Goal: Transaction & Acquisition: Book appointment/travel/reservation

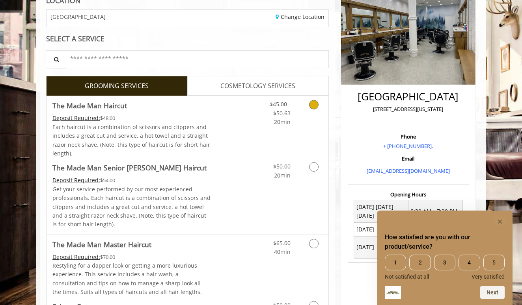
scroll to position [121, 0]
click at [212, 126] on link "Discounted Price" at bounding box center [234, 127] width 47 height 62
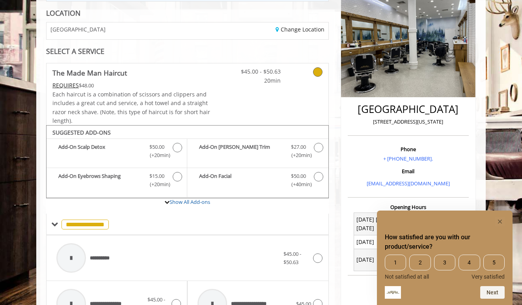
scroll to position [30, 0]
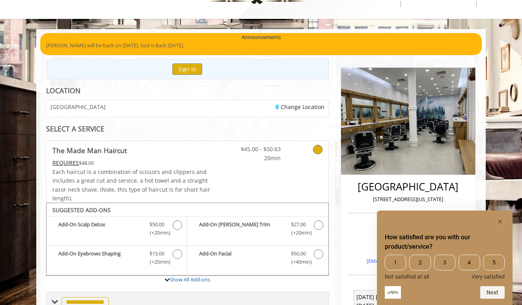
click at [53, 299] on span at bounding box center [54, 302] width 7 height 7
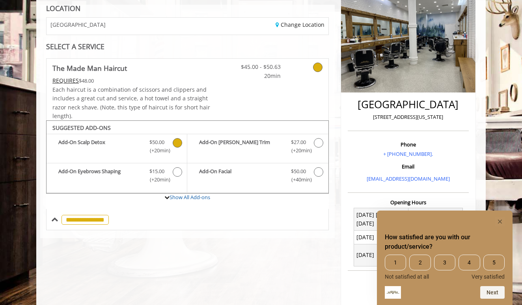
scroll to position [114, 0]
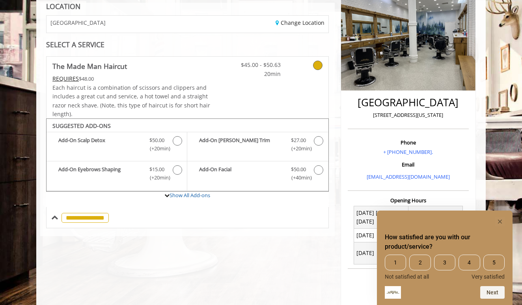
click at [315, 68] on icon at bounding box center [317, 65] width 9 height 9
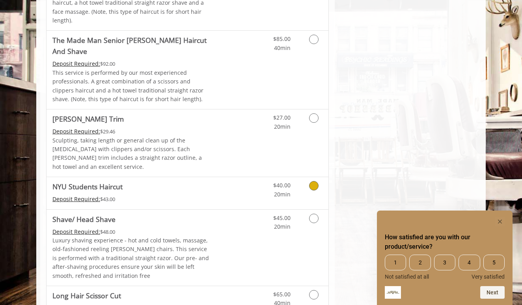
click at [206, 195] on div "Deposit Required: $43.00" at bounding box center [131, 199] width 158 height 9
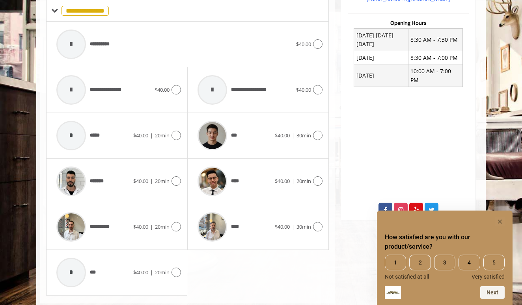
scroll to position [295, 0]
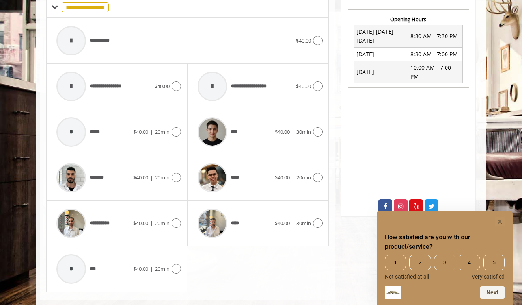
click at [497, 220] on rect "Hide survey" at bounding box center [499, 221] width 9 height 9
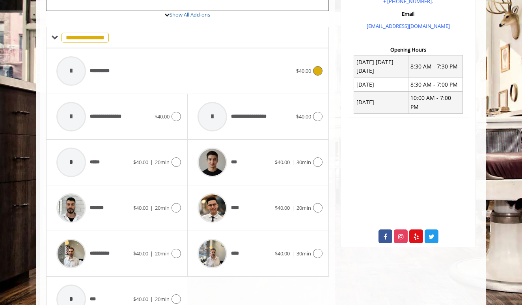
scroll to position [264, 0]
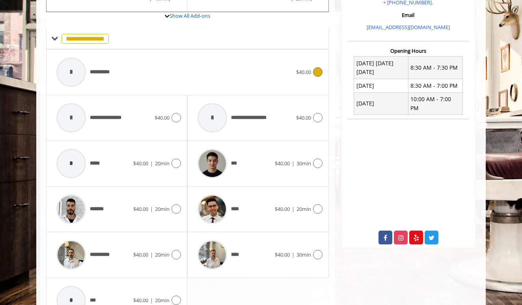
click at [321, 85] on div "**********" at bounding box center [187, 72] width 270 height 37
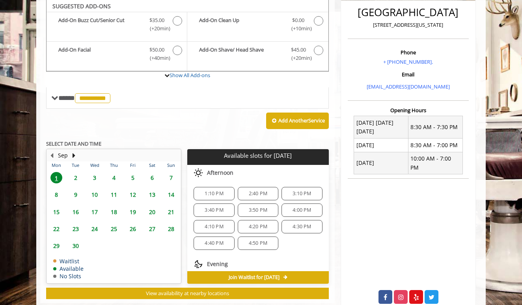
scroll to position [202, 0]
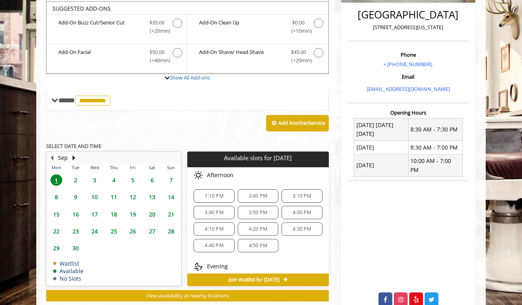
click at [228, 193] on span "1:10 PM" at bounding box center [213, 196] width 33 height 6
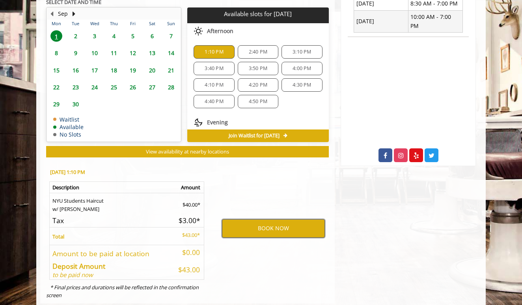
scroll to position [342, 0]
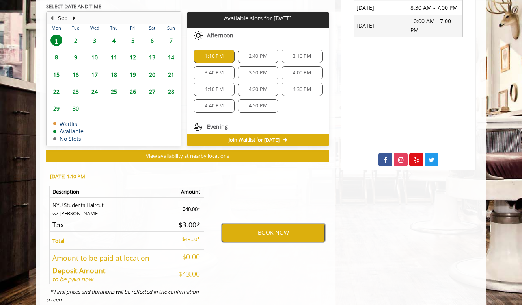
click at [251, 232] on button "BOOK NOW" at bounding box center [273, 233] width 103 height 18
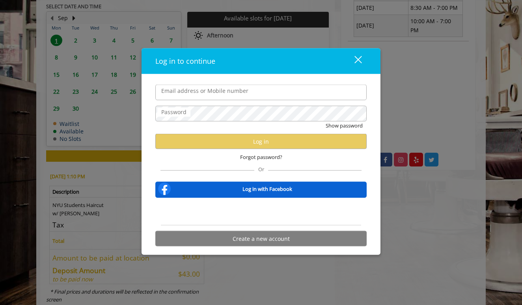
click at [268, 207] on div "Sign in with Google. Opens in new tab" at bounding box center [261, 211] width 72 height 17
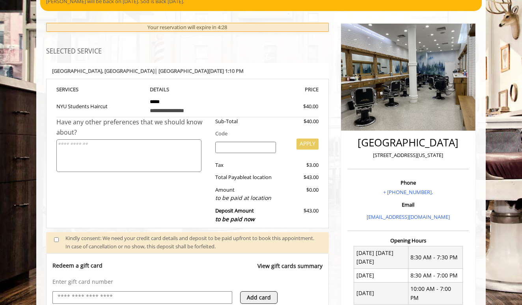
scroll to position [74, 0]
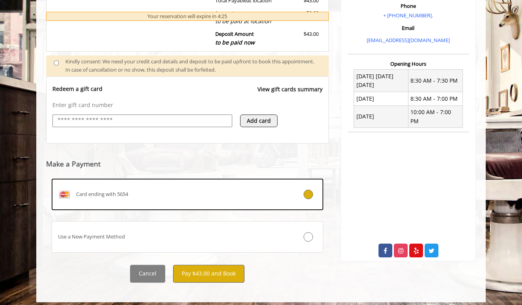
click at [223, 267] on button "Pay $43.00 and Book" at bounding box center [208, 274] width 71 height 18
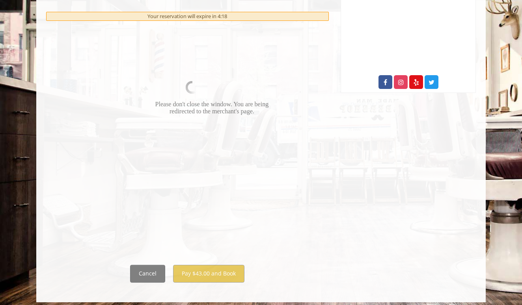
scroll to position [419, 0]
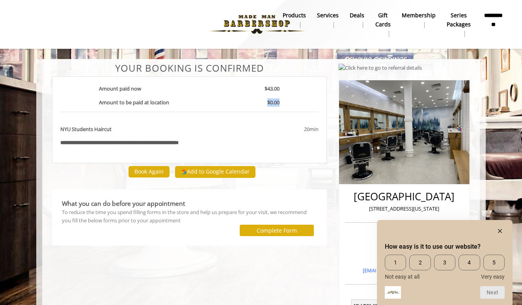
drag, startPoint x: 266, startPoint y: 102, endPoint x: 281, endPoint y: 101, distance: 15.4
click at [281, 101] on div "$0.00" at bounding box center [253, 105] width 64 height 14
drag, startPoint x: 150, startPoint y: 140, endPoint x: 180, endPoint y: 140, distance: 29.5
click at [178, 141] on b "**********" at bounding box center [131, 142] width 95 height 5
drag, startPoint x: 76, startPoint y: 142, endPoint x: 90, endPoint y: 142, distance: 14.6
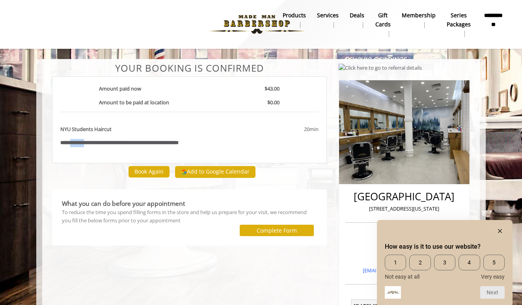
click at [90, 142] on div "**********" at bounding box center [189, 143] width 270 height 8
drag, startPoint x: 99, startPoint y: 102, endPoint x: 130, endPoint y: 103, distance: 31.5
click at [130, 103] on b "Amount to be paid at location" at bounding box center [134, 102] width 70 height 7
drag, startPoint x: 265, startPoint y: 89, endPoint x: 282, endPoint y: 86, distance: 17.6
click at [282, 87] on p "$43.00" at bounding box center [253, 89] width 64 height 8
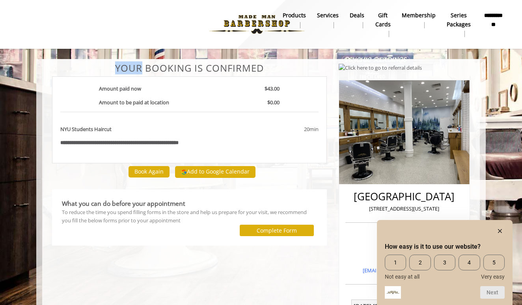
drag, startPoint x: 118, startPoint y: 70, endPoint x: 140, endPoint y: 70, distance: 22.1
click at [140, 70] on center "Your Booking is confirmed" at bounding box center [189, 68] width 275 height 10
drag, startPoint x: 147, startPoint y: 67, endPoint x: 155, endPoint y: 67, distance: 7.9
click at [155, 67] on center "Your Booking is confirmed" at bounding box center [189, 68] width 275 height 10
click at [194, 72] on center "Your Booking is confirmed" at bounding box center [189, 68] width 275 height 10
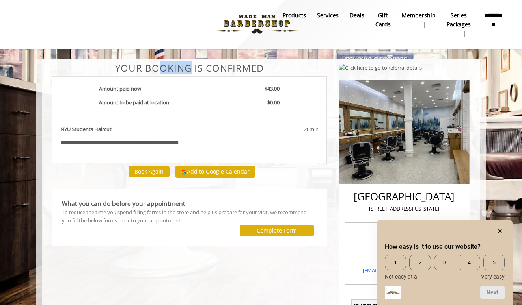
drag, startPoint x: 188, startPoint y: 69, endPoint x: 160, endPoint y: 67, distance: 27.7
click at [160, 67] on center "Your Booking is confirmed" at bounding box center [189, 68] width 275 height 10
click at [171, 67] on center "Your Booking is confirmed" at bounding box center [189, 68] width 275 height 10
drag, startPoint x: 167, startPoint y: 67, endPoint x: 192, endPoint y: 67, distance: 25.2
click at [193, 67] on center "Your Booking is confirmed" at bounding box center [189, 68] width 275 height 10
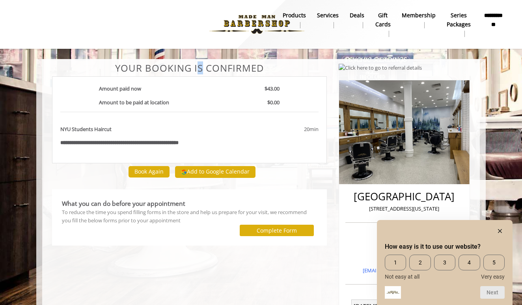
drag, startPoint x: 195, startPoint y: 67, endPoint x: 201, endPoint y: 68, distance: 5.1
click at [201, 68] on center "Your Booking is confirmed" at bounding box center [189, 68] width 275 height 10
drag, startPoint x: 194, startPoint y: 67, endPoint x: 202, endPoint y: 68, distance: 7.9
click at [202, 68] on center "Your Booking is confirmed" at bounding box center [189, 68] width 275 height 10
drag, startPoint x: 232, startPoint y: 70, endPoint x: 271, endPoint y: 68, distance: 39.5
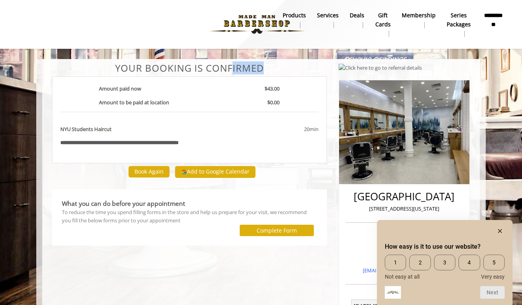
click at [271, 68] on center "Your Booking is confirmed" at bounding box center [189, 68] width 275 height 10
